Goal: Task Accomplishment & Management: Manage account settings

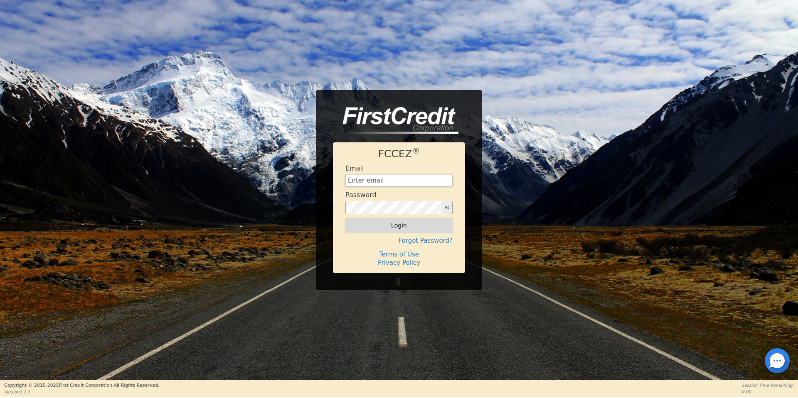
type input "[EMAIL_ADDRESS][DOMAIN_NAME]"
click at [385, 229] on button "Login" at bounding box center [398, 226] width 107 height 14
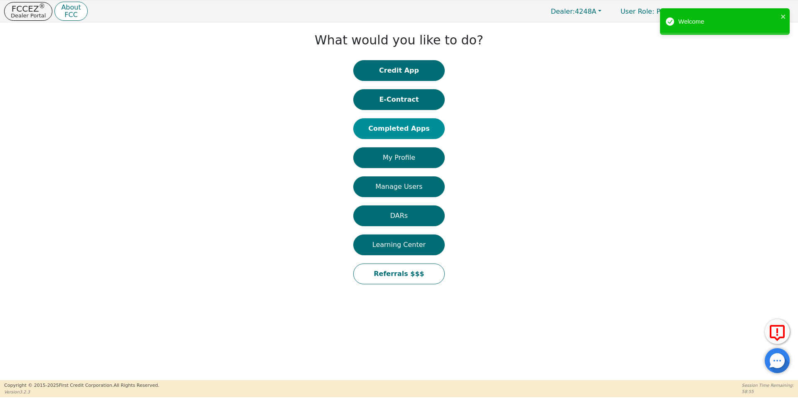
click at [410, 126] on button "Completed Apps" at bounding box center [398, 128] width 91 height 21
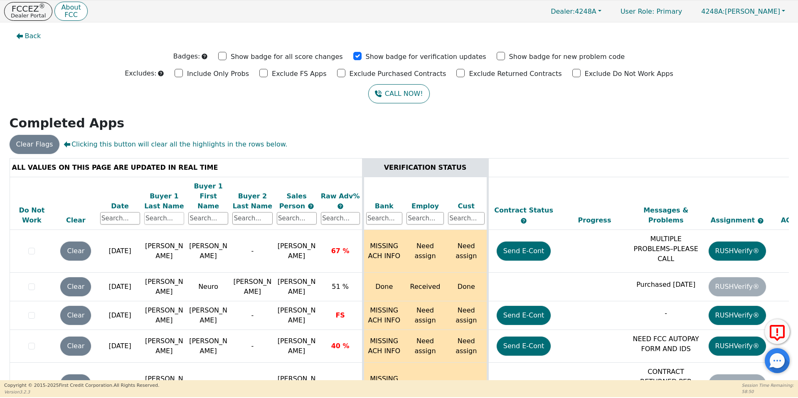
click at [164, 212] on input "text" at bounding box center [164, 218] width 40 height 12
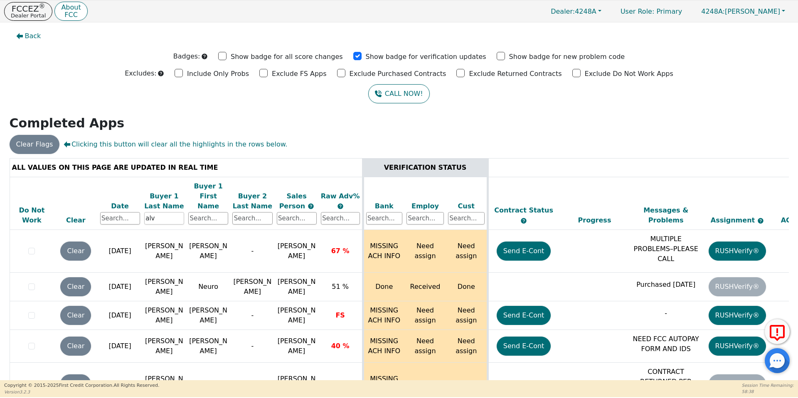
type input "[PERSON_NAME]"
